Goal: Complete application form: Complete application form

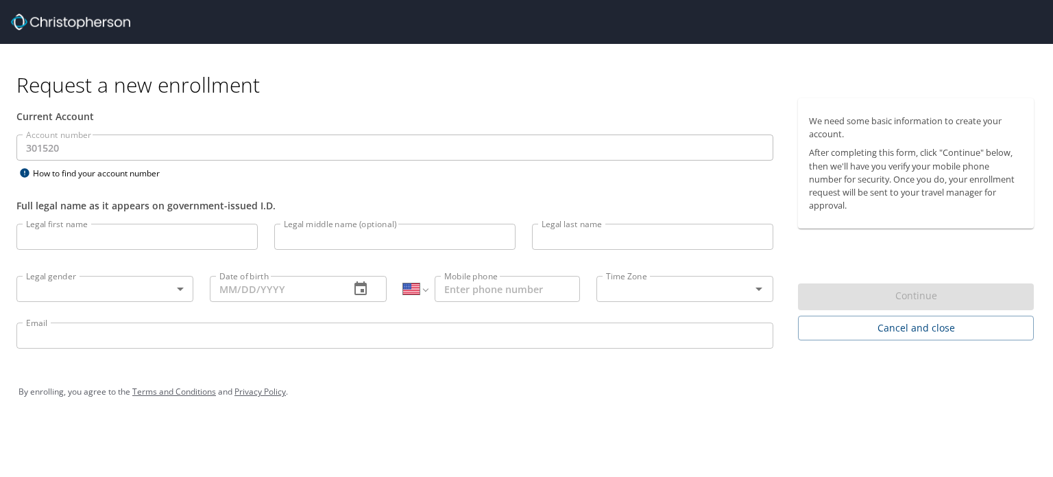
select select "US"
click at [84, 230] on input "Legal first name" at bounding box center [136, 237] width 241 height 26
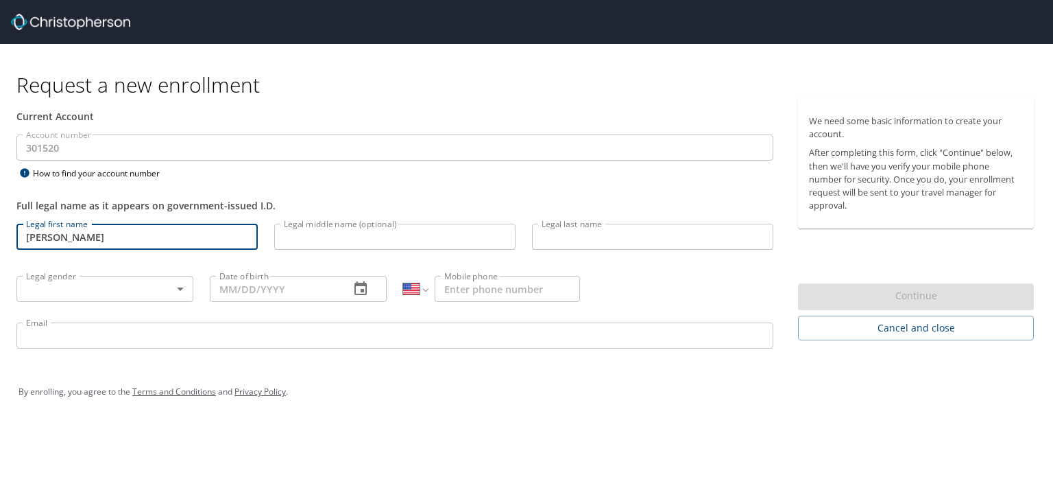
type input "[PERSON_NAME]"
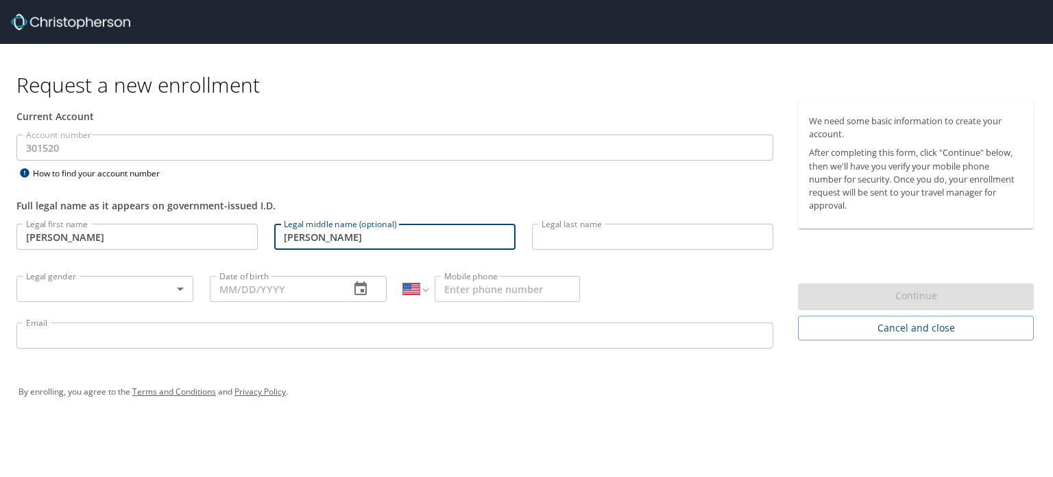
type input "[PERSON_NAME]"
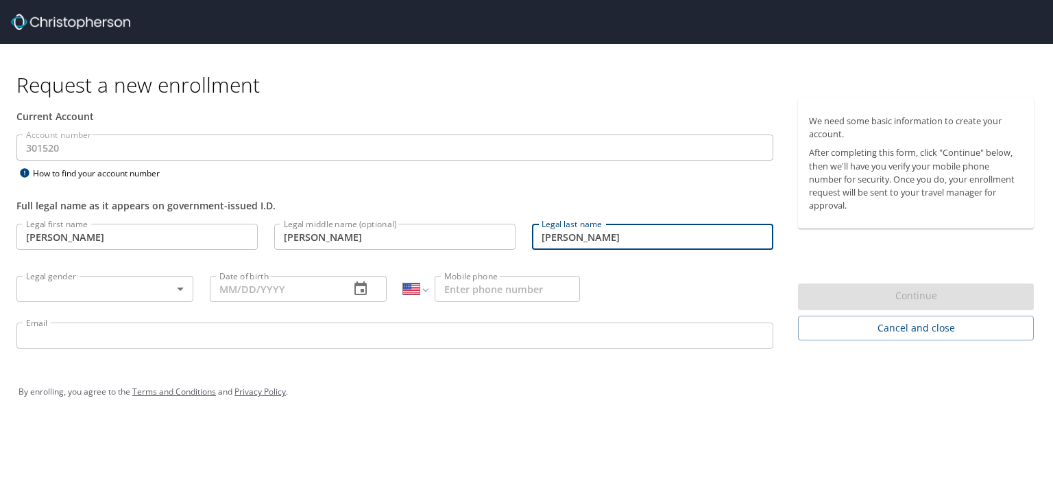
type input "[PERSON_NAME]"
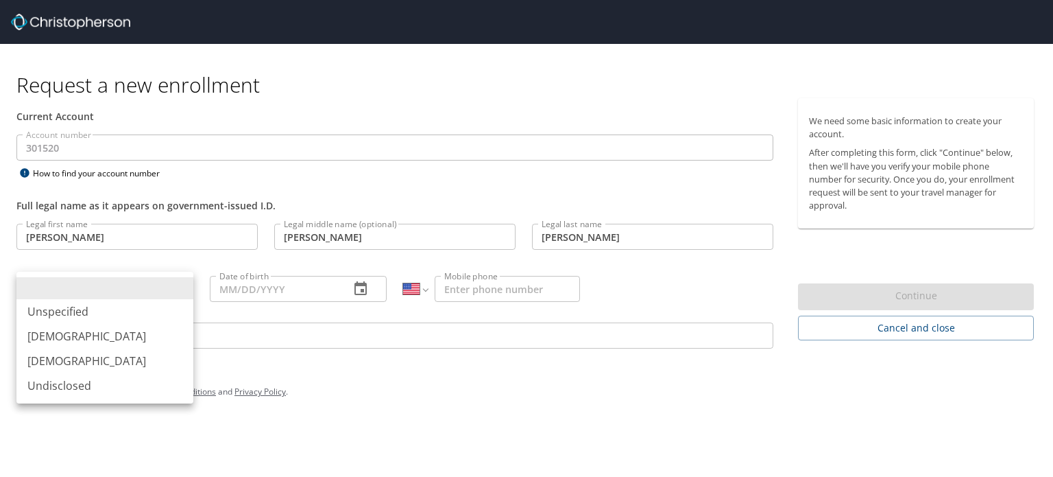
click at [189, 282] on body "Request a new enrollment Current Account Account number 301520 Account number H…" at bounding box center [526, 238] width 1053 height 477
click at [90, 337] on li "[DEMOGRAPHIC_DATA]" at bounding box center [104, 336] width 177 height 25
type input "[DEMOGRAPHIC_DATA]"
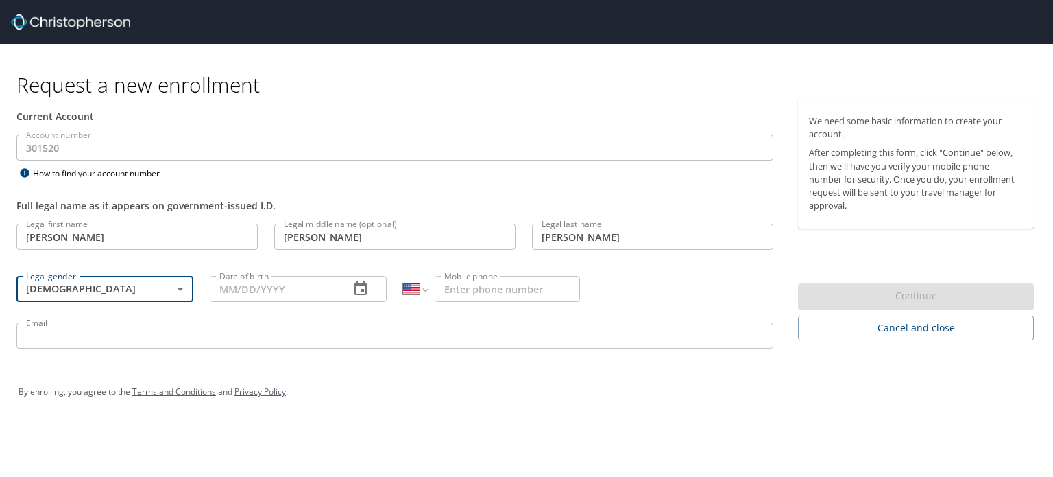
click at [303, 278] on input "Date of birth" at bounding box center [274, 289] width 129 height 26
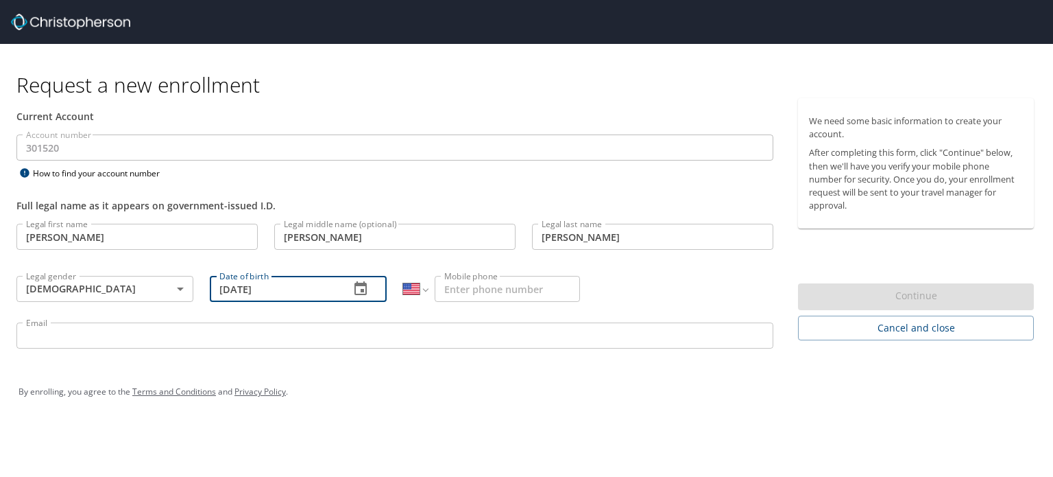
type input "[DATE]"
click at [493, 282] on input "Mobile phone" at bounding box center [507, 289] width 145 height 26
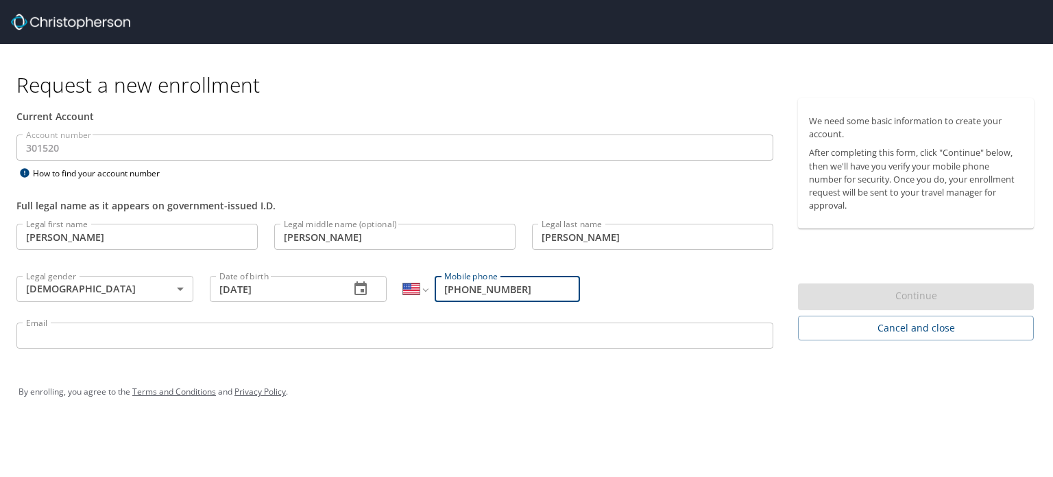
type input "[PHONE_NUMBER]"
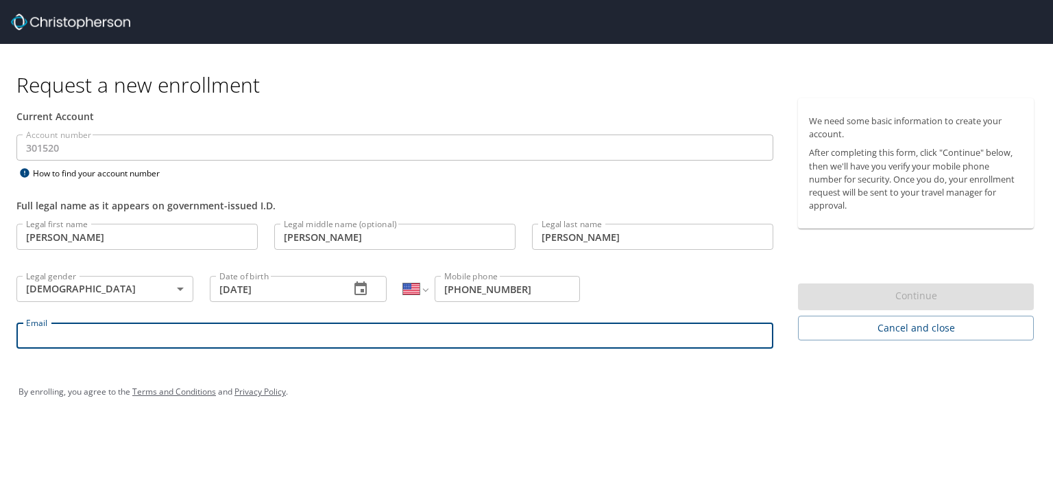
click at [174, 335] on input "Email" at bounding box center [394, 335] width 757 height 26
type input "[EMAIL_ADDRESS][DOMAIN_NAME]"
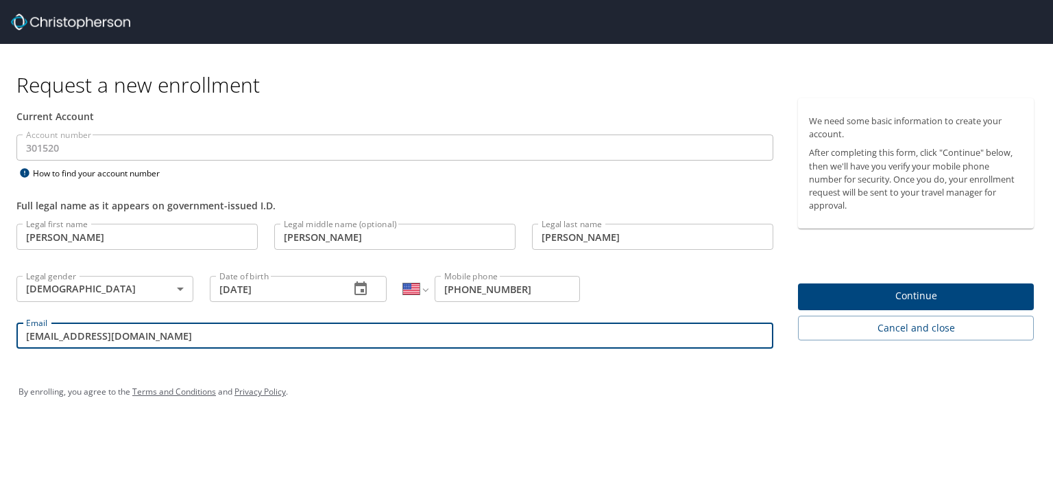
click at [277, 362] on div "By enrolling, you agree to the Terms and Conditions and Privacy Policy ." at bounding box center [526, 392] width 1037 height 62
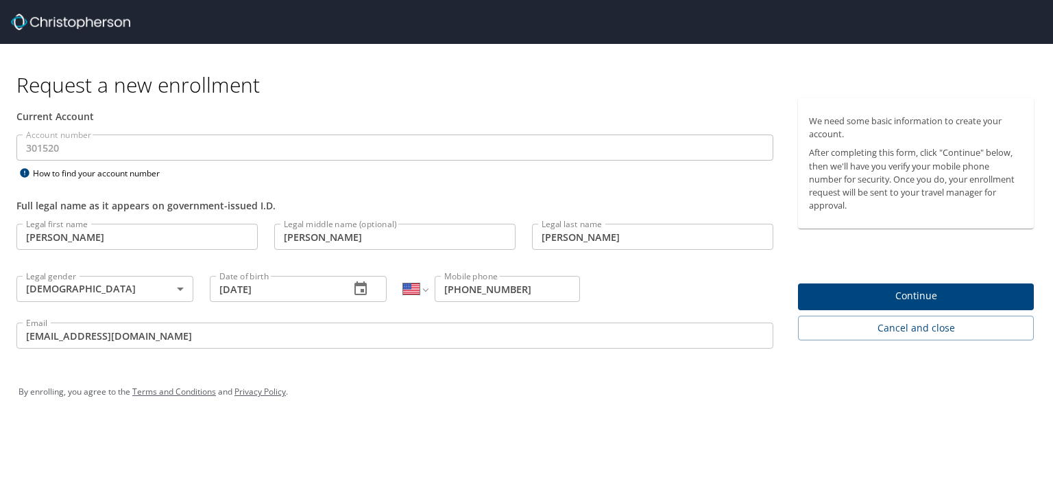
click at [928, 292] on span "Continue" at bounding box center [916, 295] width 214 height 17
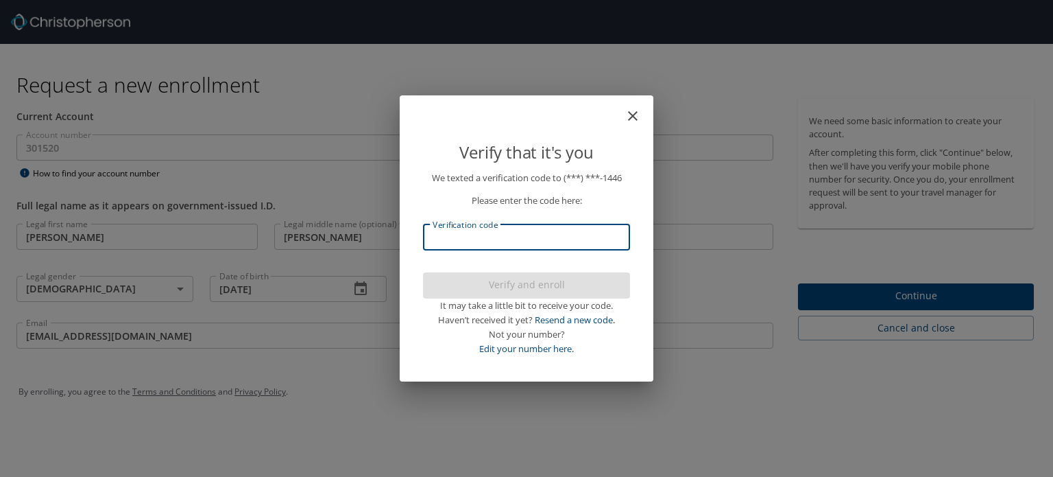
click at [505, 239] on input "Verification code" at bounding box center [526, 237] width 207 height 26
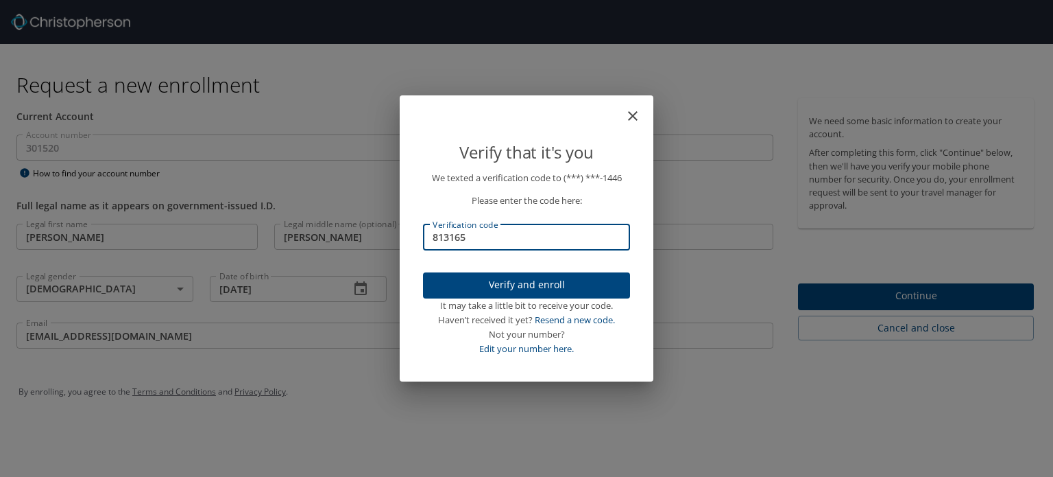
type input "813165"
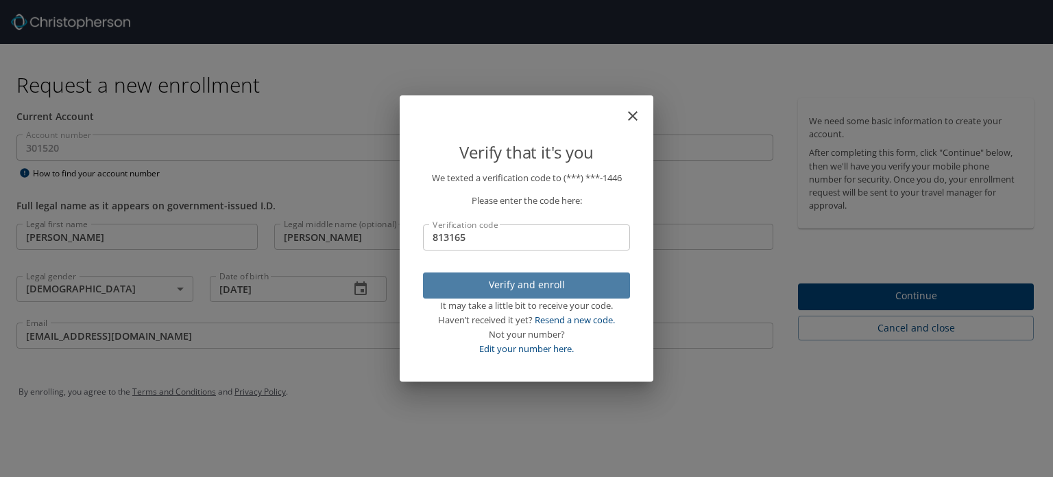
click at [551, 285] on span "Verify and enroll" at bounding box center [526, 284] width 185 height 17
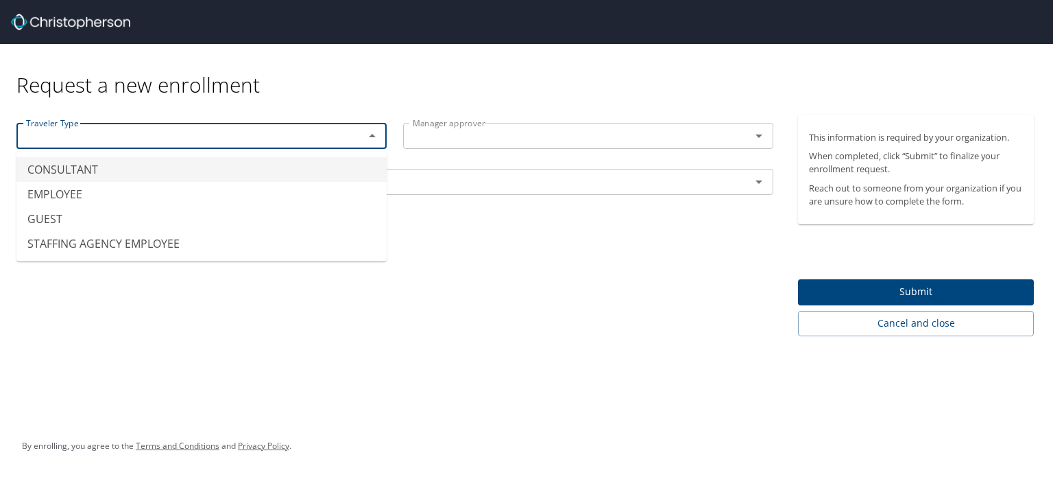
click at [134, 134] on input "text" at bounding box center [182, 136] width 322 height 18
click at [84, 187] on li "EMPLOYEE" at bounding box center [201, 194] width 370 height 25
type input "EMPLOYEE"
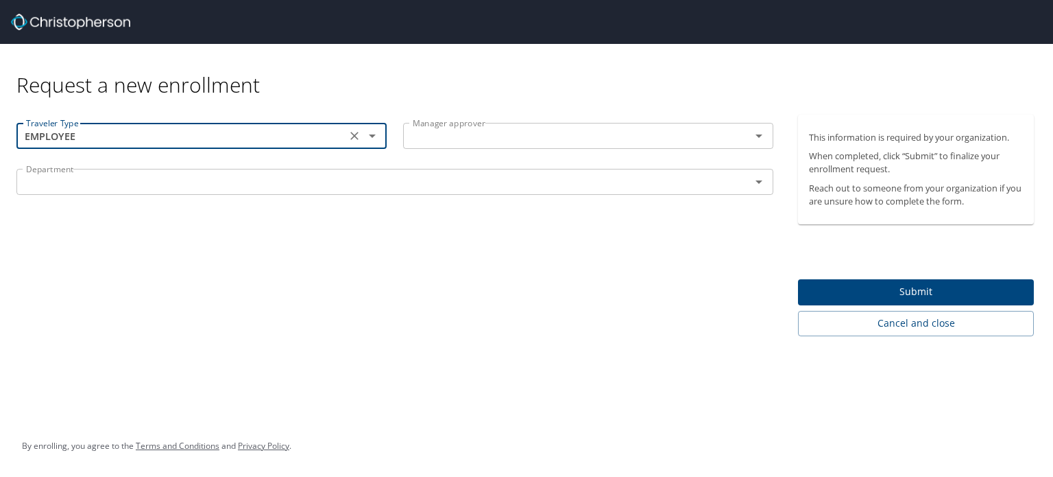
click at [555, 134] on input "text" at bounding box center [568, 136] width 322 height 18
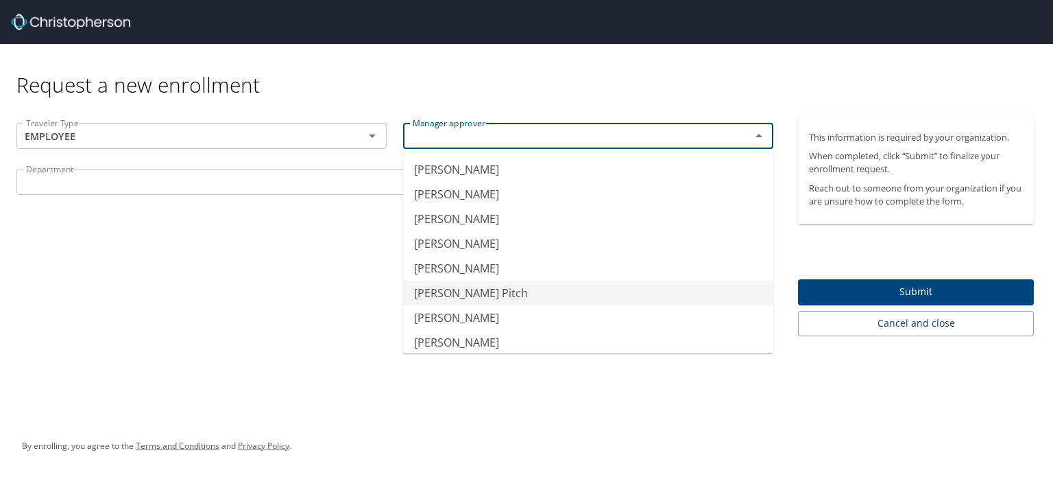
click at [461, 291] on li "[PERSON_NAME] Pitch" at bounding box center [588, 292] width 370 height 25
type input "[PERSON_NAME] Pitch"
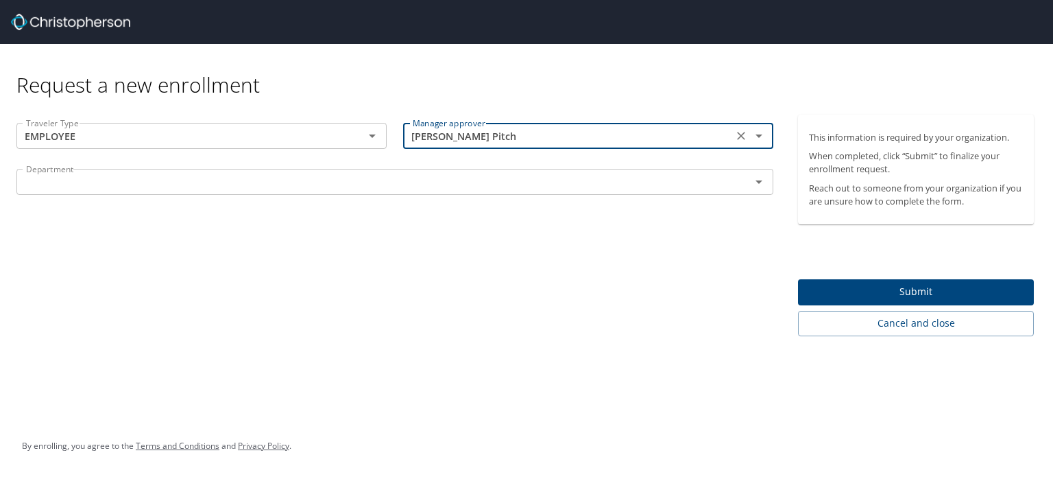
click at [241, 182] on input "text" at bounding box center [375, 182] width 708 height 18
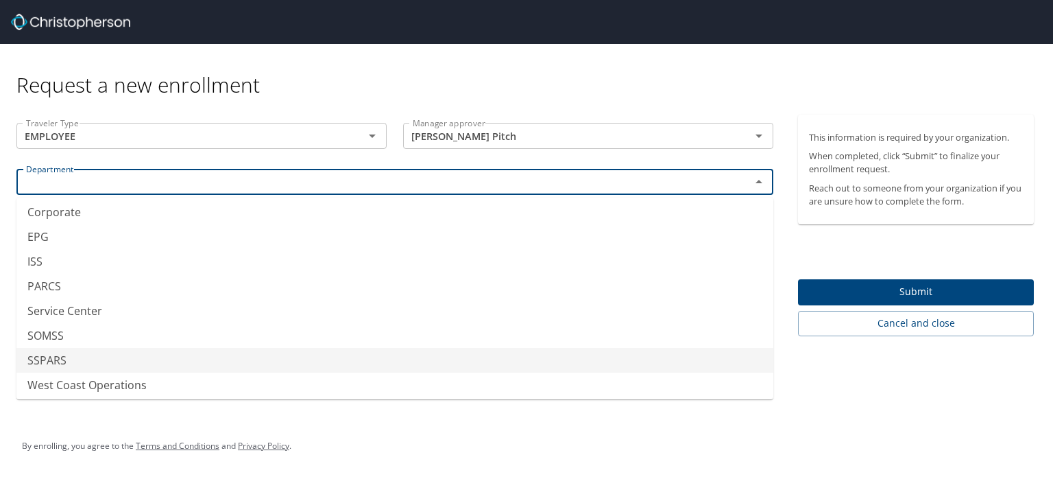
scroll to position [31, 0]
click at [60, 357] on li "SSPARS" at bounding box center [394, 357] width 757 height 25
type input "SSPARS"
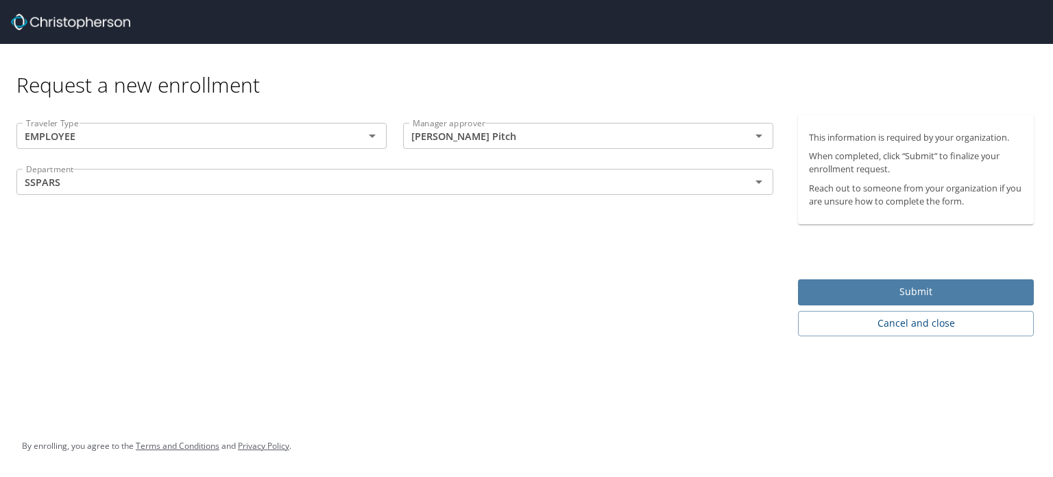
click at [924, 290] on span "Submit" at bounding box center [916, 291] width 214 height 17
